Goal: Book appointment/travel/reservation

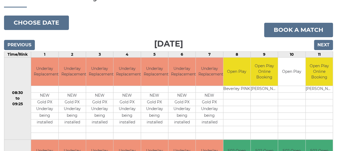
scroll to position [54, 0]
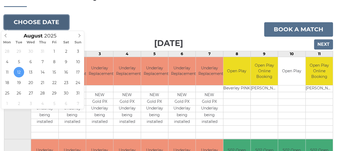
click at [46, 23] on button "Choose date" at bounding box center [36, 22] width 65 height 14
type input "2025-08-18"
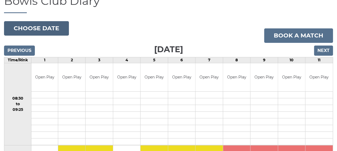
scroll to position [27, 0]
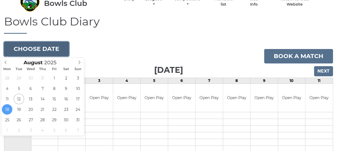
click at [28, 49] on button "Choose date" at bounding box center [36, 49] width 65 height 14
type input "2025-08-21"
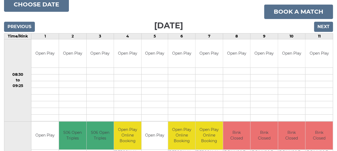
scroll to position [27, 0]
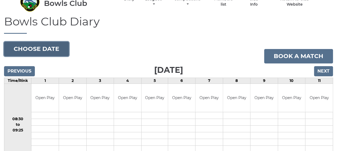
click at [22, 50] on button "Choose date" at bounding box center [36, 49] width 65 height 14
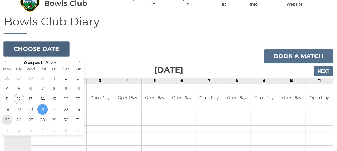
type input "[DATE]"
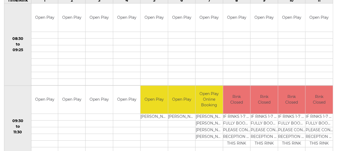
scroll to position [27, 0]
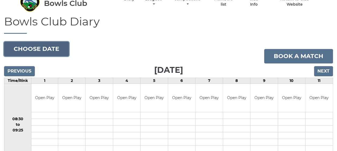
click at [48, 47] on button "Choose date" at bounding box center [36, 49] width 65 height 14
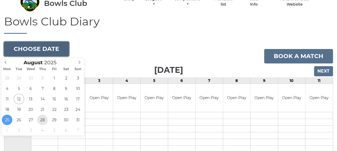
type input "[DATE]"
